Goal: Use online tool/utility: Use online tool/utility

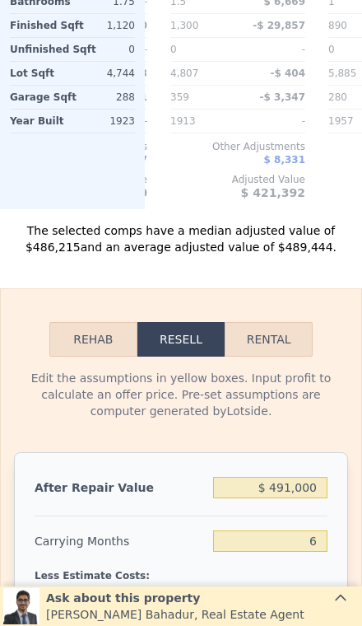
scroll to position [2001, 0]
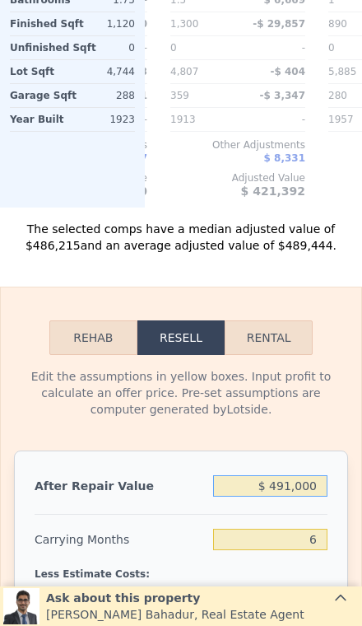
click at [303, 477] on input "$ 491,000" at bounding box center [270, 485] width 114 height 21
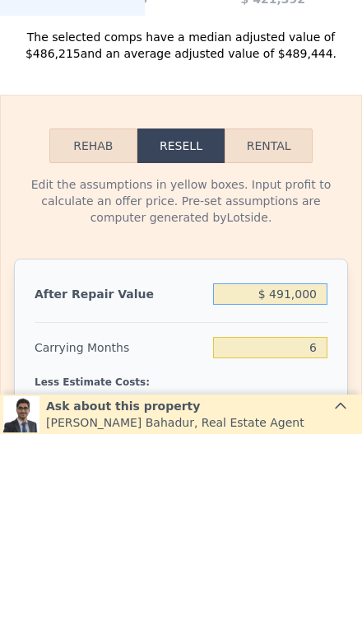
click at [321, 475] on input "$ 491,000" at bounding box center [270, 485] width 114 height 21
type input "$ 49,100"
type input "-$ 380,384"
type input "$ 4,910"
type input "-$ 421,421"
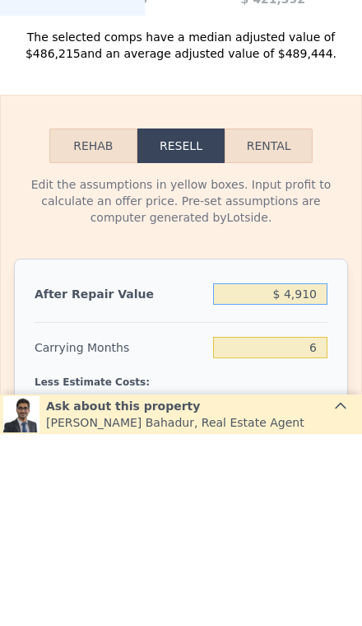
type input "$ 491"
type input "-$ 425,524"
type input "$ 49"
type input "-$ 425,934"
type input "$ 4"
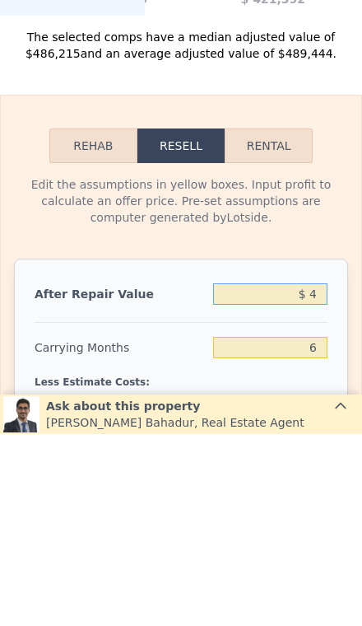
type input "-$ 425,976"
type input "$ 3"
type input "-$ 425,977"
type input "$ 39"
type input "-$ 425,944"
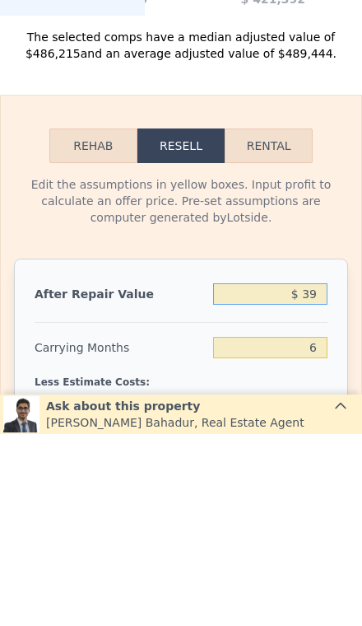
type input "$ 399"
type input "-$ 425,609"
type input "$ 3,999"
type input "-$ 422,266"
type input "$ 39,999"
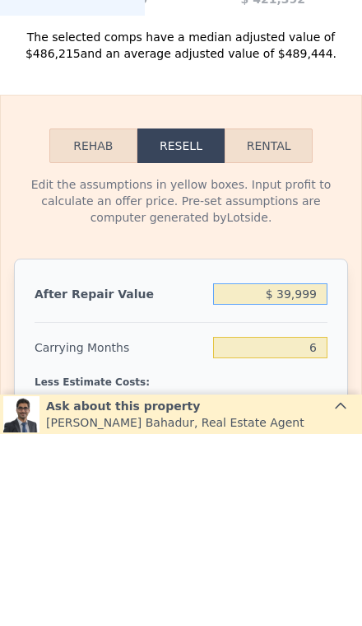
type input "-$ 388,834"
type input "$ 399,999"
type input "-$ 54,513"
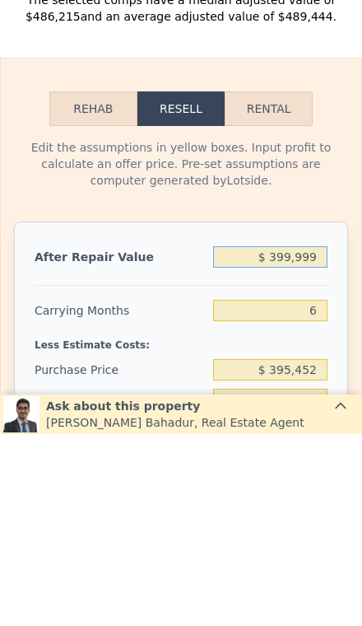
scroll to position [2036, 0]
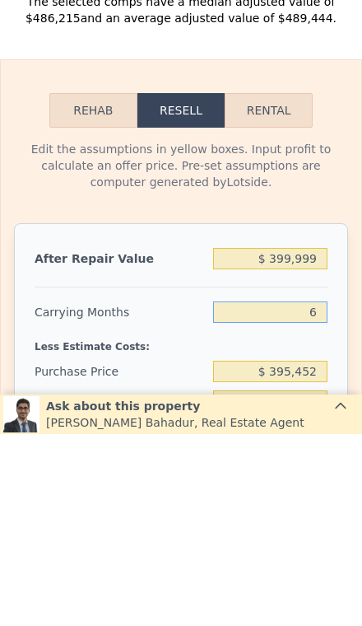
click at [320, 493] on input "6" at bounding box center [270, 503] width 114 height 21
type input "3"
type input "-$ 43,221"
type input "3"
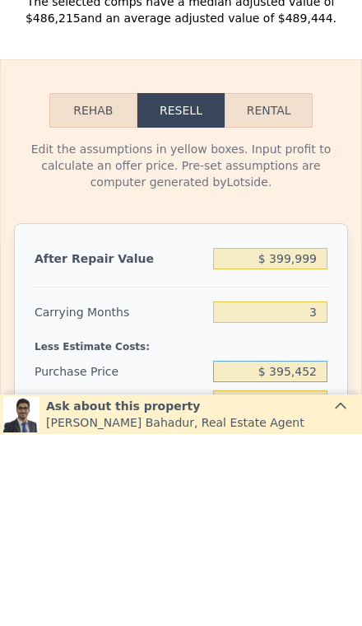
click at [325, 552] on input "$ 395,452" at bounding box center [270, 562] width 114 height 21
type input "$ 3"
type input "$ 265,000"
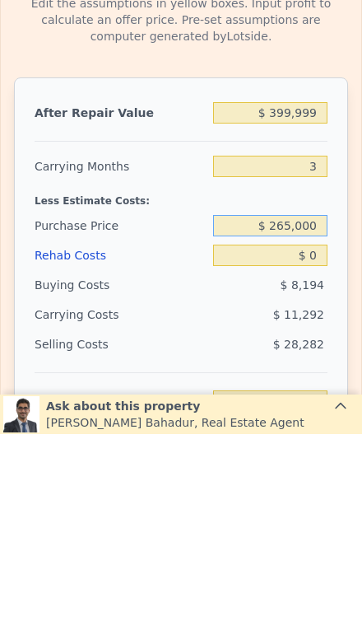
scroll to position [2184, 0]
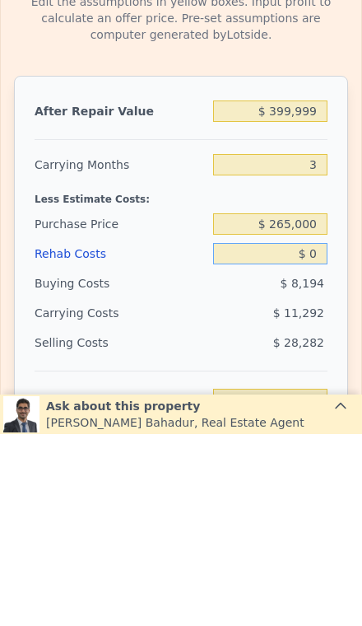
click at [316, 435] on input "$ 0" at bounding box center [270, 445] width 114 height 21
type input "$ 92,885"
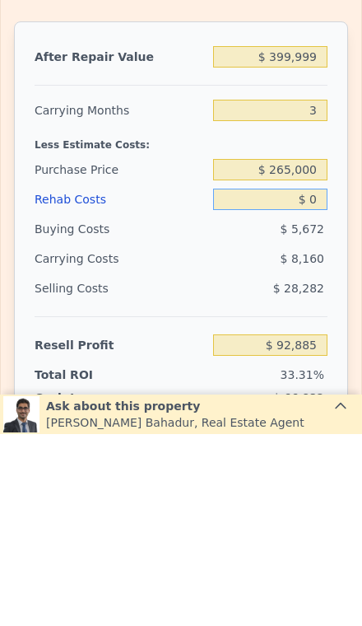
scroll to position [2236, 0]
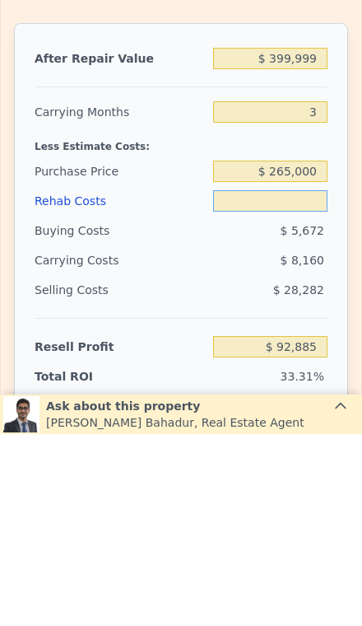
type input "$ 6"
type input "$ 92,879"
type input "$ 60"
type input "$ 92,824"
type input "$ 600"
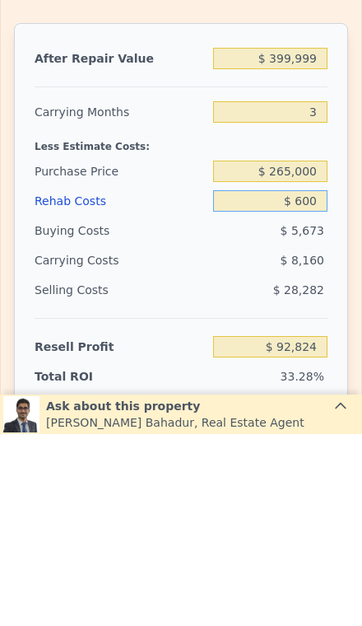
type input "$ 92,260"
type input "$ 6,000"
type input "$ 86,645"
type input "$ 60,000"
type input "$ 30,485"
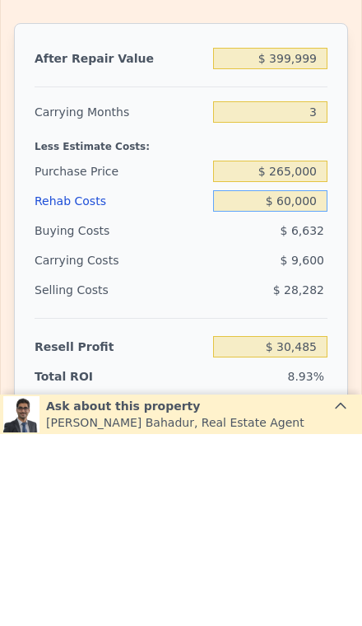
type input "$ 6,000"
type input "$ 86,645"
type input "$ 600"
type input "$ 92,260"
type input "$ 60"
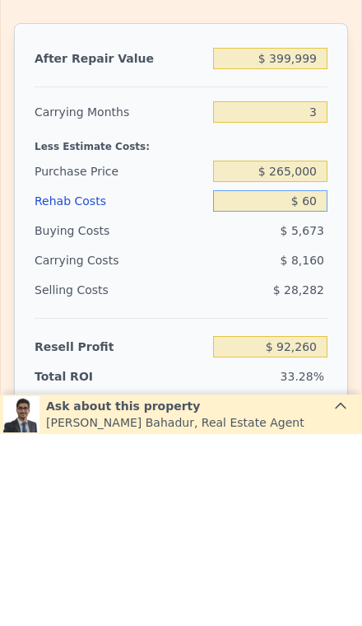
type input "$ 92,824"
type input "$ 6"
type input "$ 92,879"
type input "$ 5"
type input "$ 92,880"
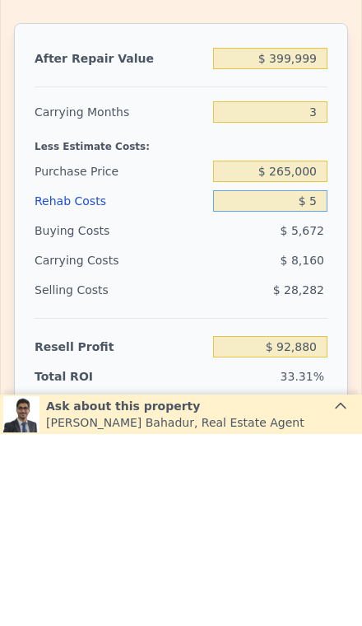
type input "$ 50"
type input "$ 92,834"
type input "$ 500"
type input "$ 92,365"
type input "$ 5,000"
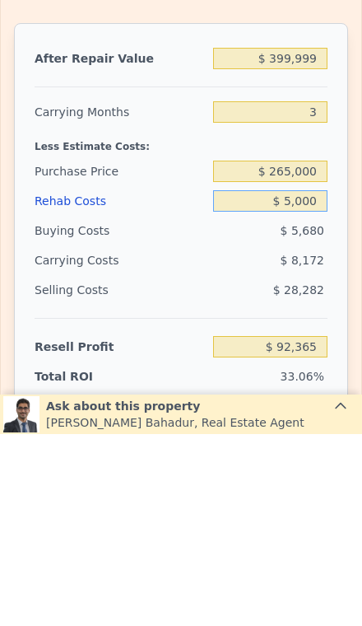
type input "$ 87,685"
type input "$ 50,000"
type input "$ 40,885"
type input "$ 5,000"
type input "$ 87,685"
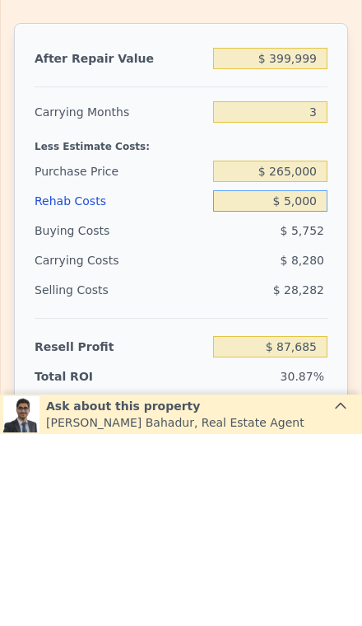
type input "$ 500"
type input "$ 92,365"
type input "$ 50"
type input "$ 92,834"
type input "$ 5"
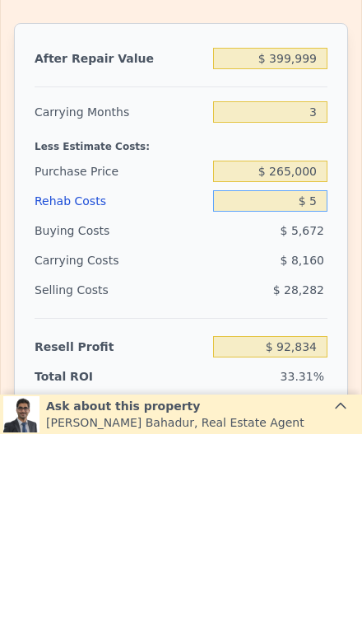
type input "$ 92,880"
type input "$ 4"
type input "$ 92,881"
type input "$ 45"
type input "$ 92,839"
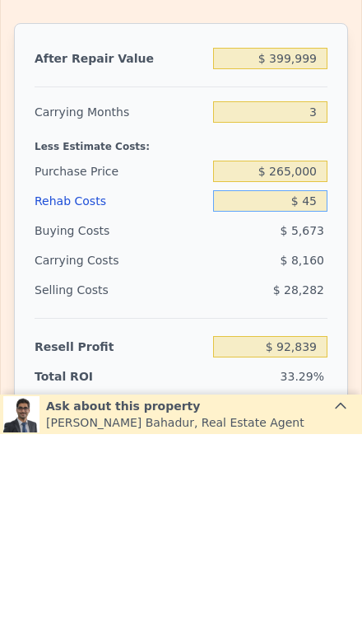
type input "$ 450"
type input "$ 92,416"
type input "$ 4,500"
type input "$ 88,205"
type input "$ 45,000"
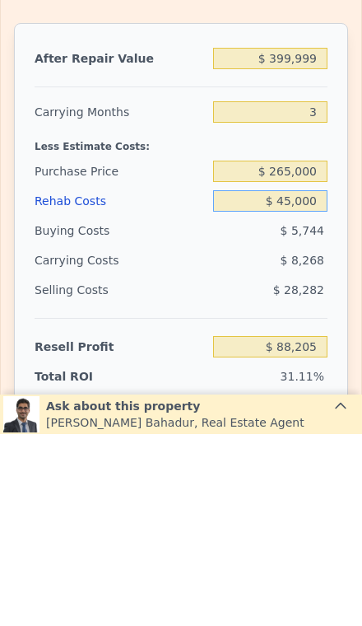
type input "$ 46,085"
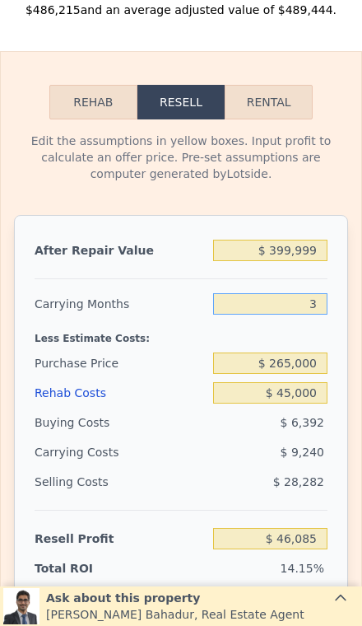
click at [309, 299] on input "3" at bounding box center [270, 303] width 114 height 21
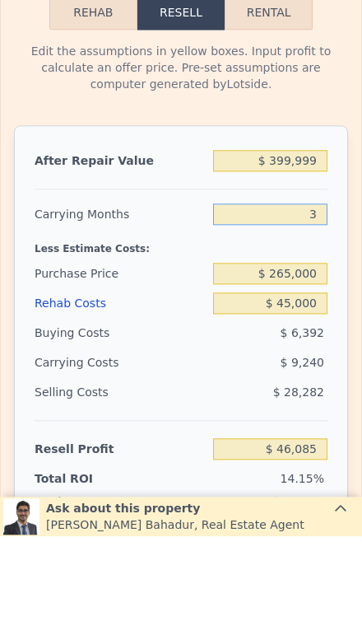
type input "23"
type input "-$ 15,512"
click at [327, 293] on input "23" at bounding box center [270, 303] width 114 height 21
type input "2"
type input "$ 49,165"
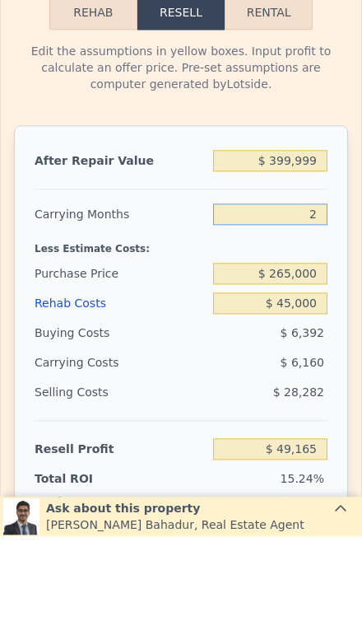
type input "2"
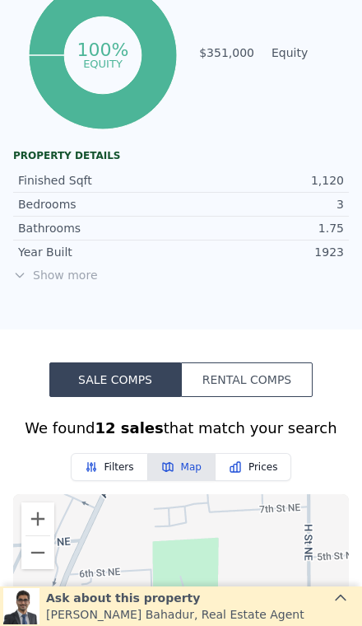
scroll to position [826, 0]
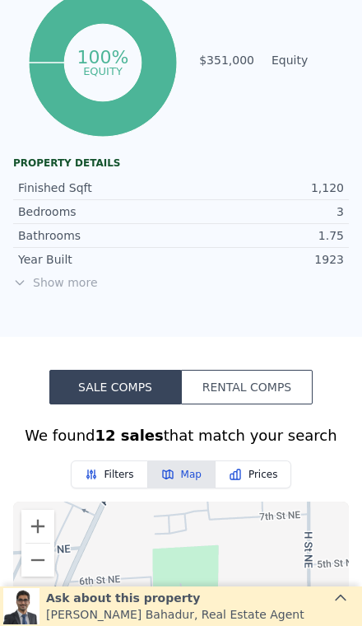
click at [75, 275] on span "Show more" at bounding box center [181, 282] width 336 height 16
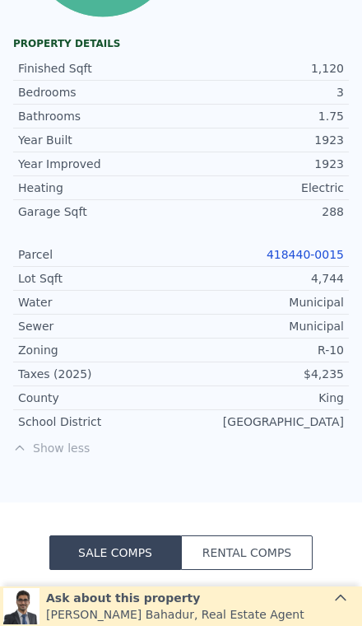
scroll to position [982, 0]
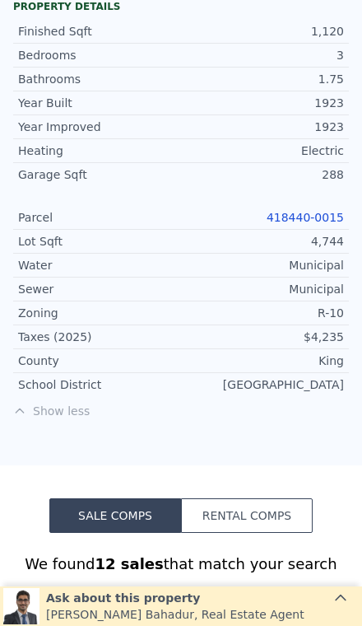
click at [320, 216] on link "418440-0015" at bounding box center [305, 217] width 77 height 13
